Goal: Information Seeking & Learning: Compare options

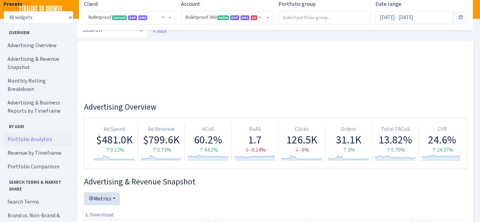
select select "3235730245795869"
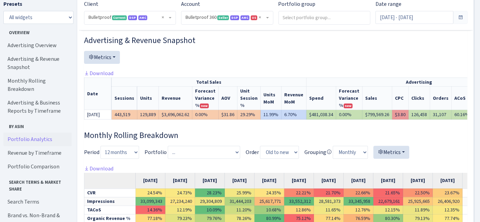
scroll to position [141, 0]
click at [388, 16] on input "[DATE] - [DATE]" at bounding box center [414, 17] width 78 height 13
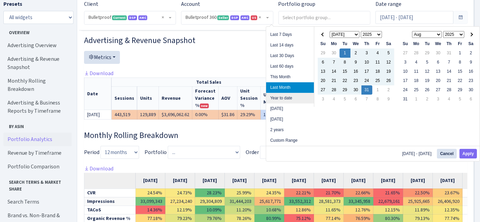
click at [297, 98] on li "Year to date" at bounding box center [290, 98] width 48 height 11
type input "[DATE] - [DATE]"
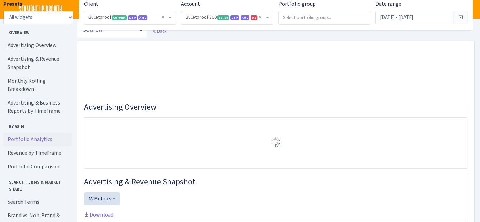
select select "3235730245795869"
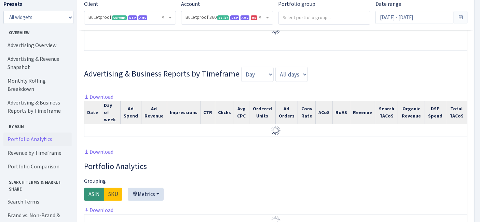
scroll to position [316, 0]
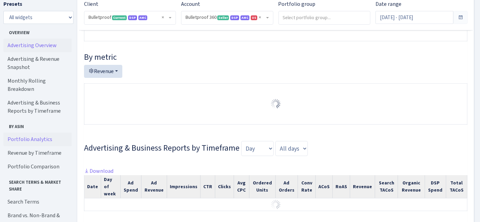
click at [37, 44] on link "Advertising Overview" at bounding box center [37, 46] width 68 height 14
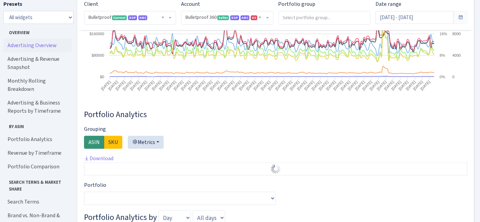
scroll to position [1131, 0]
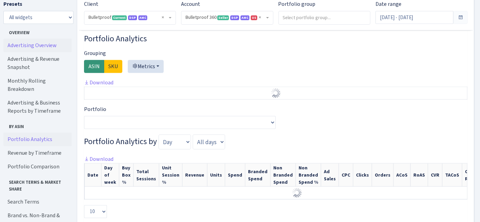
click at [43, 133] on link "Portfolio Analytics" at bounding box center [37, 140] width 68 height 14
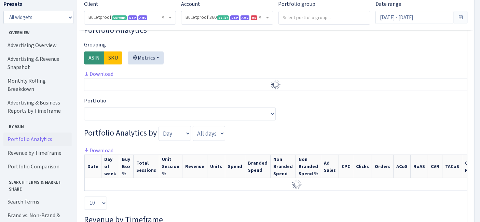
scroll to position [1128, 0]
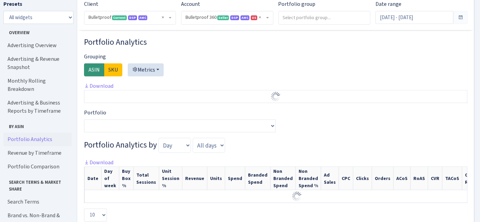
click at [39, 133] on link "Portfolio Analytics" at bounding box center [37, 140] width 68 height 14
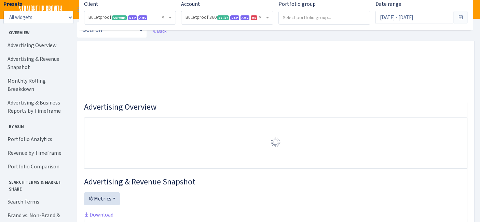
select select "3235730245795869"
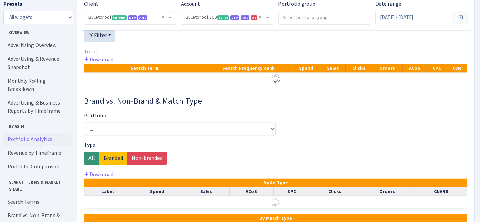
click at [41, 133] on link "Portfolio Analytics" at bounding box center [37, 140] width 68 height 14
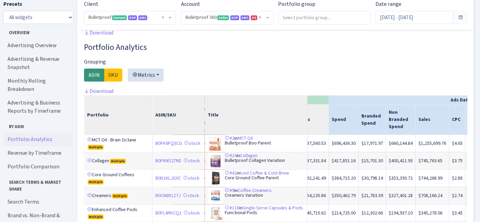
scroll to position [0, 135]
drag, startPoint x: 88, startPoint y: 132, endPoint x: 93, endPoint y: 132, distance: 5.2
click at [88, 137] on link at bounding box center [89, 139] width 5 height 5
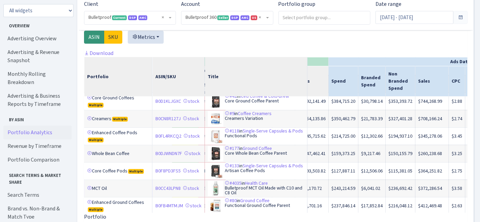
scroll to position [228, 135]
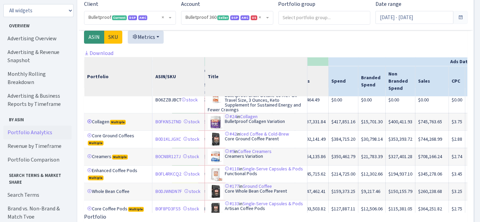
click at [88, 119] on link at bounding box center [89, 121] width 5 height 5
click at [88, 133] on link at bounding box center [89, 135] width 5 height 5
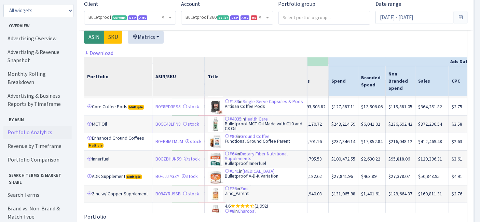
scroll to position [342, 135]
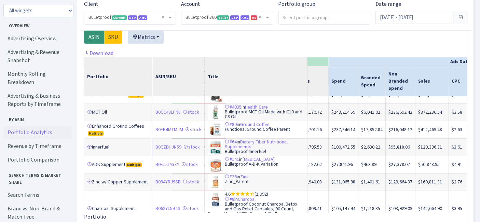
click at [91, 145] on link at bounding box center [89, 147] width 5 height 5
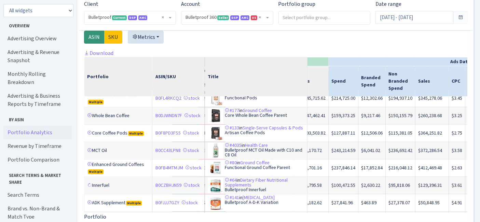
scroll to position [265, 135]
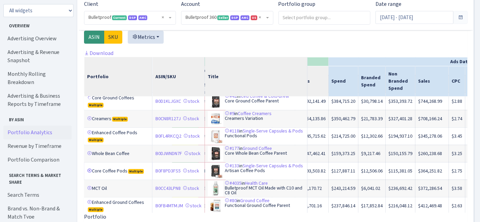
click at [88, 168] on link at bounding box center [89, 170] width 5 height 5
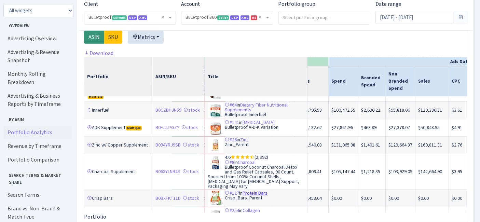
scroll to position [380, 135]
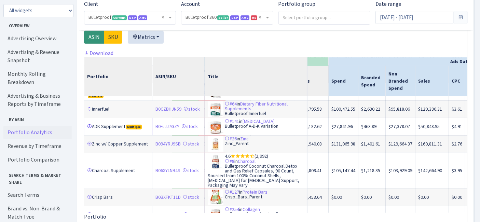
click at [90, 124] on link at bounding box center [89, 126] width 5 height 5
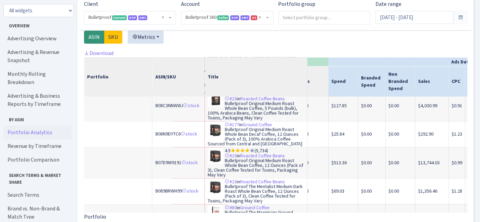
scroll to position [1134, 135]
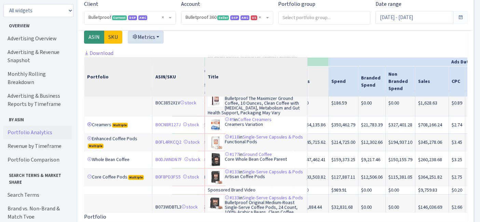
click at [88, 122] on link at bounding box center [89, 124] width 5 height 5
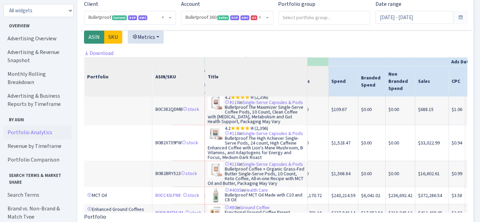
scroll to position [1670, 135]
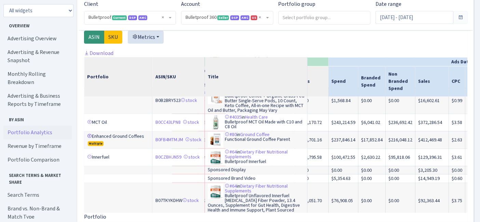
click at [89, 134] on link at bounding box center [89, 136] width 5 height 5
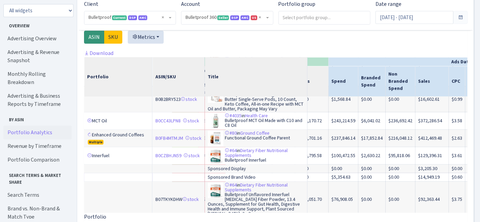
scroll to position [1948, 135]
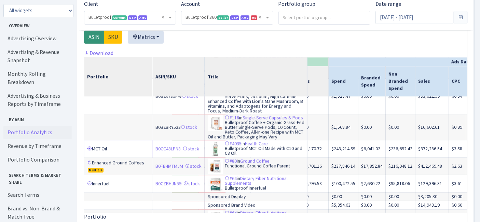
click at [90, 146] on link at bounding box center [89, 148] width 5 height 5
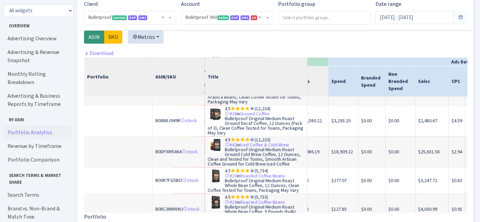
scroll to position [885, 135]
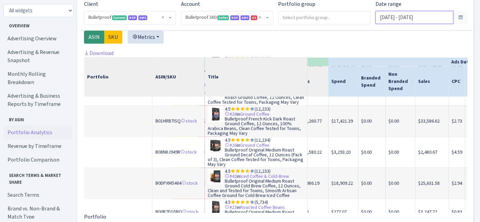
click at [422, 19] on input "[DATE] - [DATE]" at bounding box center [414, 17] width 78 height 13
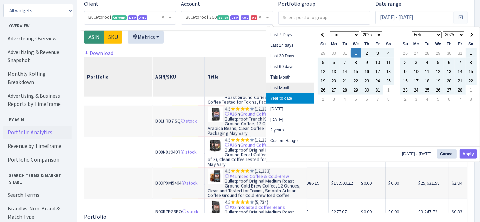
click at [289, 85] on li "Last Month" at bounding box center [290, 88] width 48 height 11
type input "[DATE] - [DATE]"
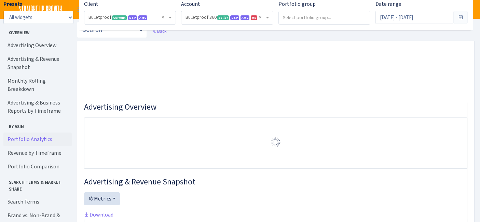
select select "3235730245795869"
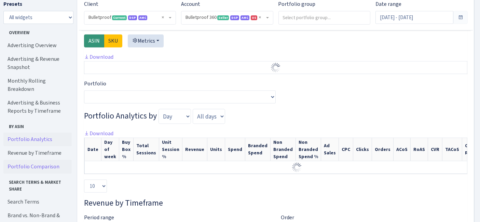
click at [38, 160] on link "Portfolio Comparison" at bounding box center [37, 167] width 68 height 14
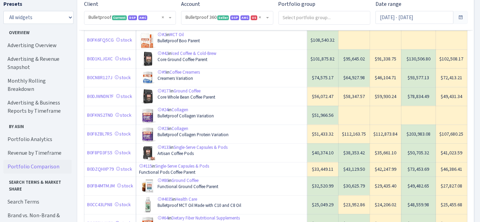
scroll to position [785, 0]
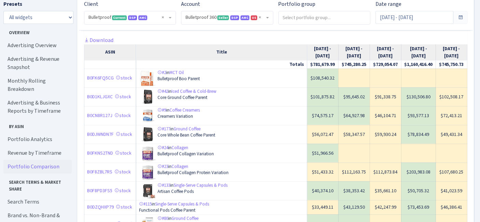
click at [41, 160] on link "Portfolio Comparison" at bounding box center [37, 167] width 68 height 14
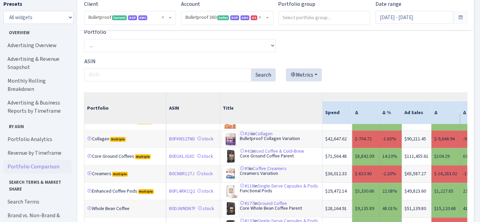
scroll to position [0, 0]
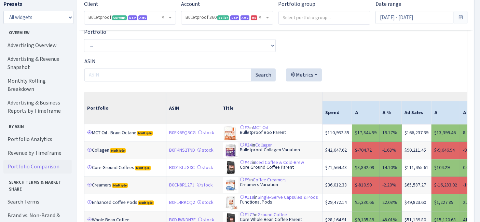
click at [91, 135] on link at bounding box center [89, 132] width 5 height 5
click at [91, 152] on link at bounding box center [89, 150] width 5 height 5
click at [90, 170] on link at bounding box center [89, 167] width 5 height 5
click at [89, 187] on link at bounding box center [89, 184] width 5 height 5
click at [89, 205] on link at bounding box center [89, 202] width 5 height 5
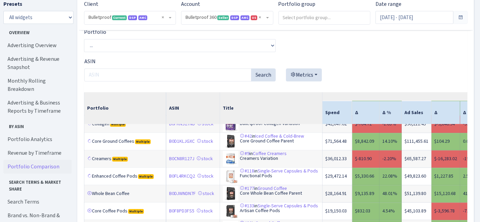
scroll to position [76, 0]
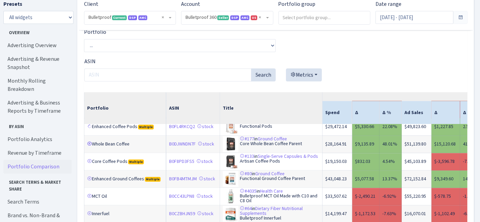
click at [89, 146] on link at bounding box center [89, 143] width 5 height 5
click at [90, 164] on link at bounding box center [89, 161] width 5 height 5
click at [90, 181] on link at bounding box center [89, 178] width 5 height 5
click at [90, 199] on link at bounding box center [89, 196] width 5 height 5
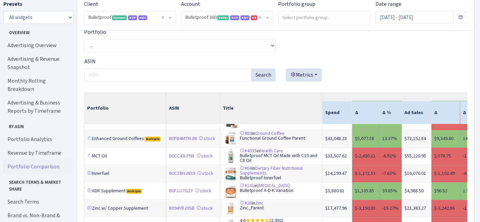
scroll to position [152, 0]
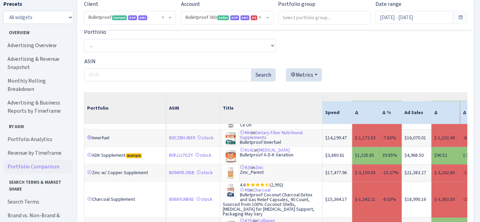
click at [89, 140] on link at bounding box center [89, 137] width 5 height 5
click at [91, 164] on td "ADK Supplement Multiple" at bounding box center [125, 155] width 82 height 17
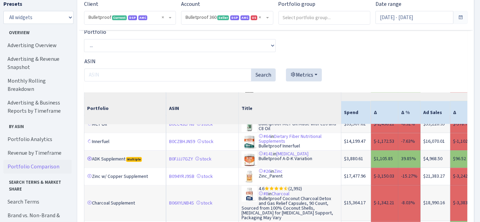
click at [91, 161] on link at bounding box center [89, 158] width 5 height 5
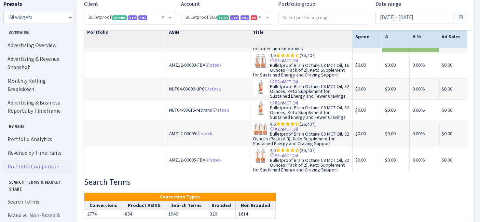
scroll to position [114, 0]
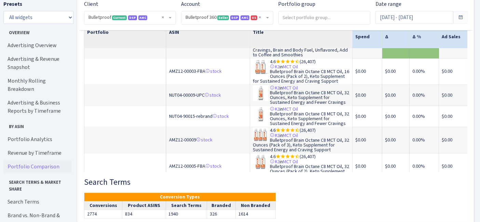
drag, startPoint x: 206, startPoint y: 104, endPoint x: 154, endPoint y: 73, distance: 60.2
click at [168, 106] on td "NUT04-00009-UPC stock" at bounding box center [208, 95] width 84 height 21
copy td "NUT04-00009-UPC"
click at [101, 74] on td at bounding box center [125, 71] width 82 height 26
click at [110, 74] on td at bounding box center [125, 71] width 82 height 26
